Goal: Find specific page/section: Find specific page/section

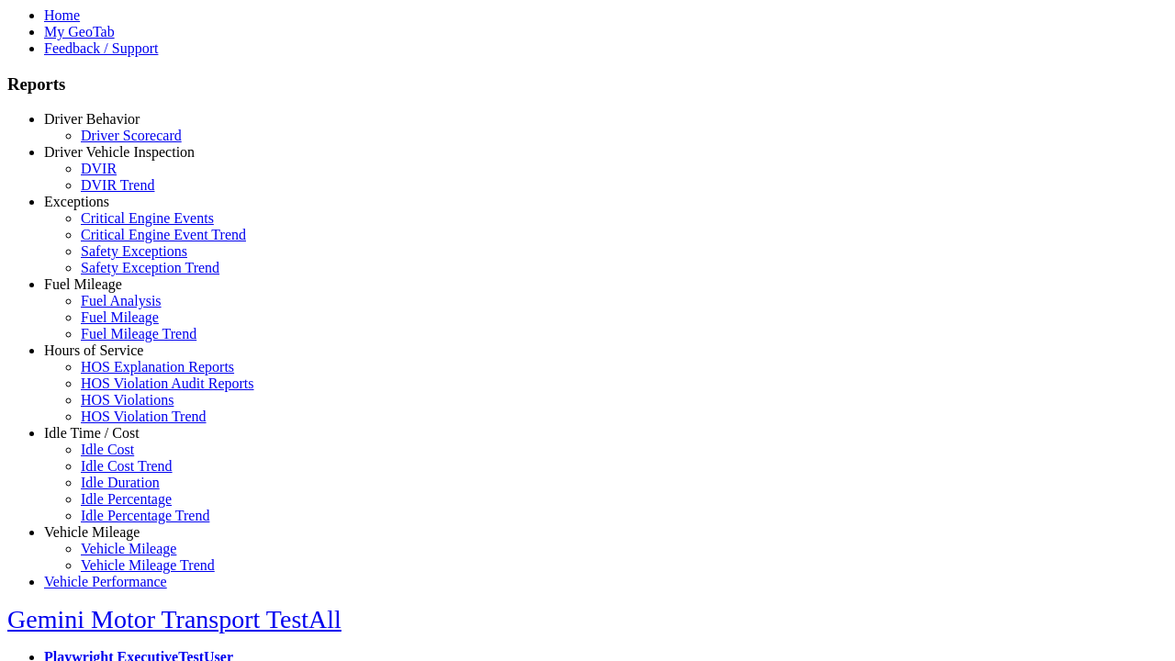
click at [106, 127] on link "Driver Behavior" at bounding box center [91, 119] width 95 height 16
click at [119, 143] on link "Driver Scorecard" at bounding box center [131, 136] width 101 height 16
